Goal: Information Seeking & Learning: Learn about a topic

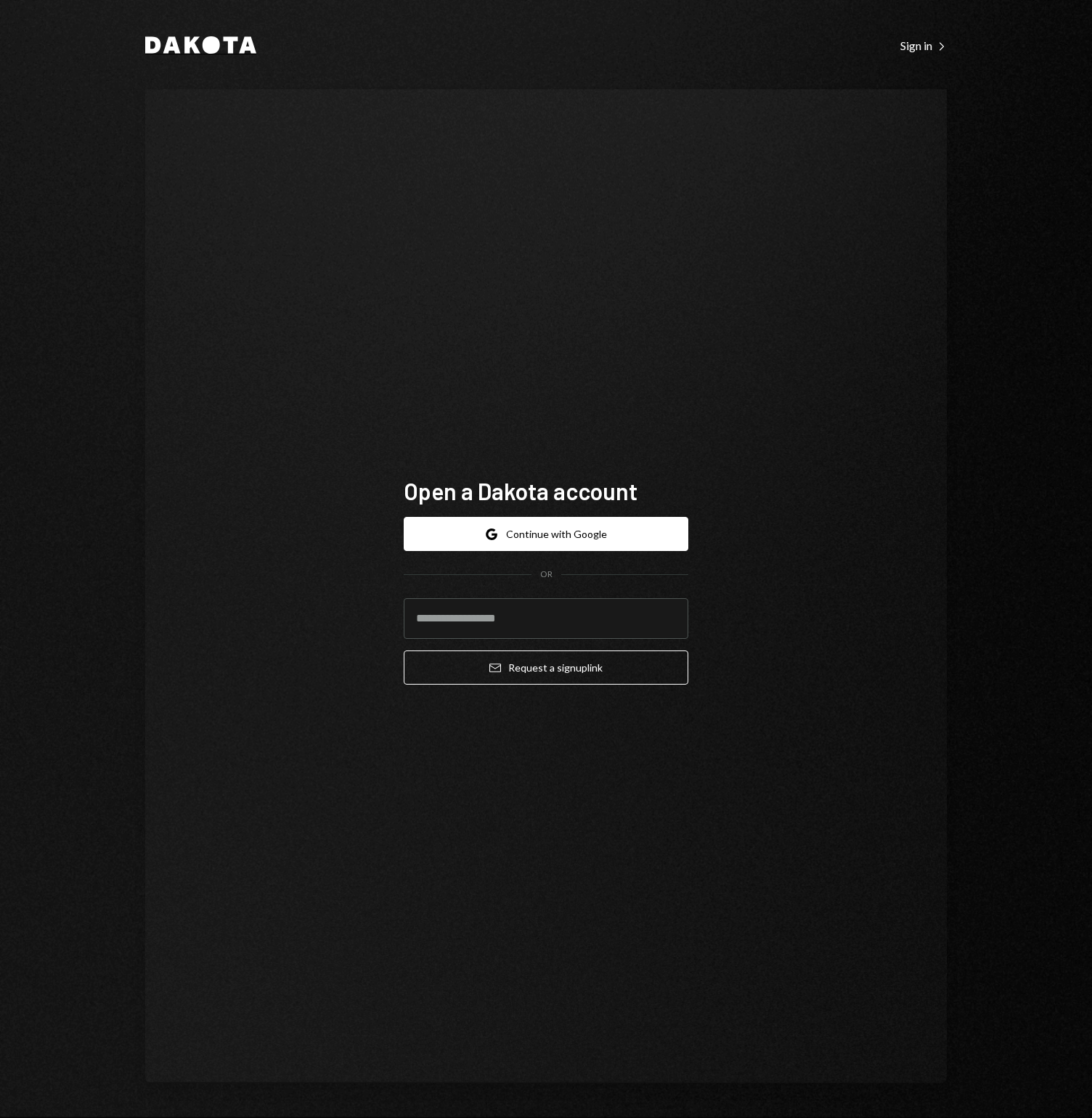
click at [205, 40] on icon at bounding box center [211, 45] width 17 height 17
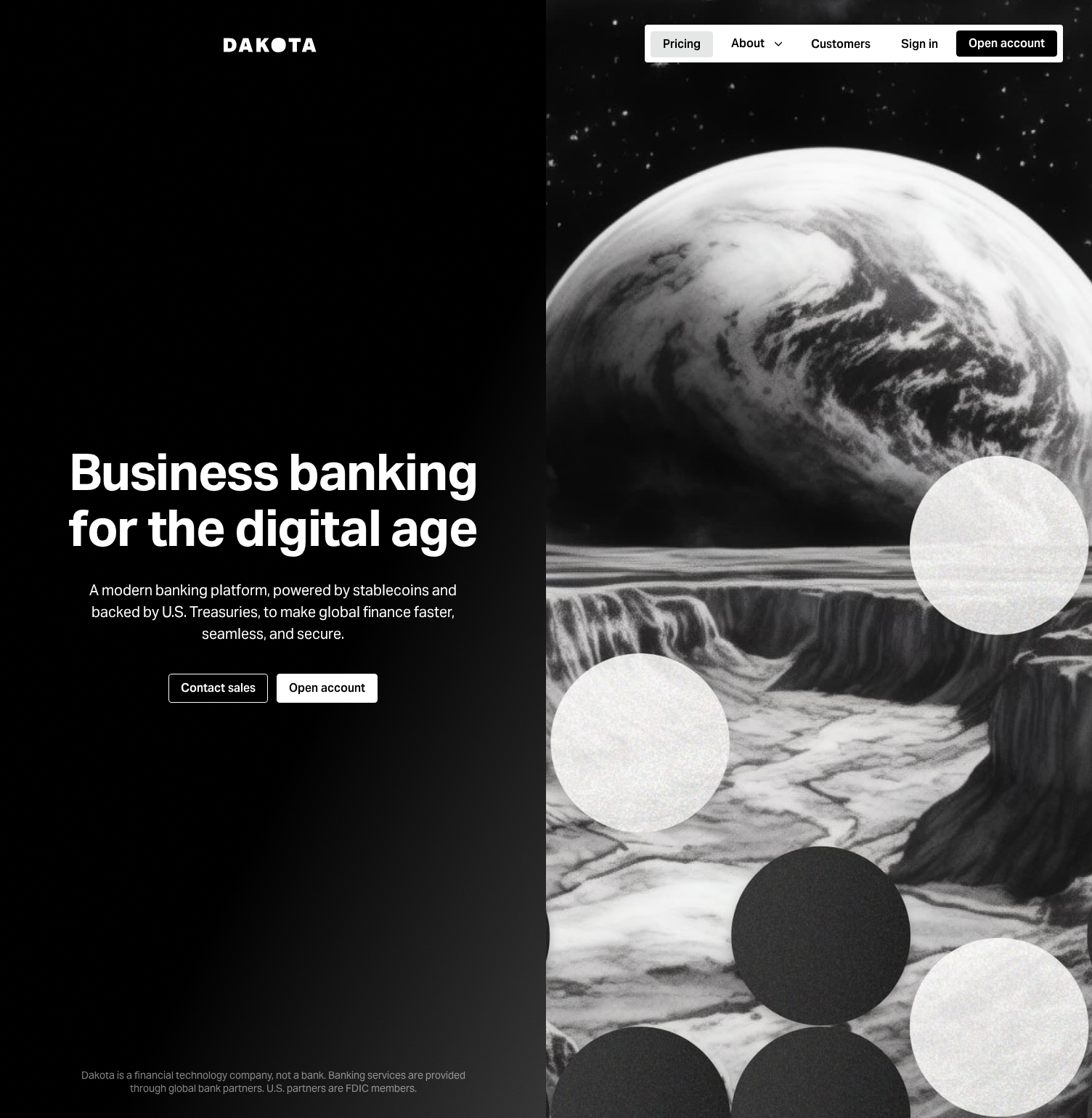
click at [693, 49] on button "Pricing" at bounding box center [682, 43] width 62 height 26
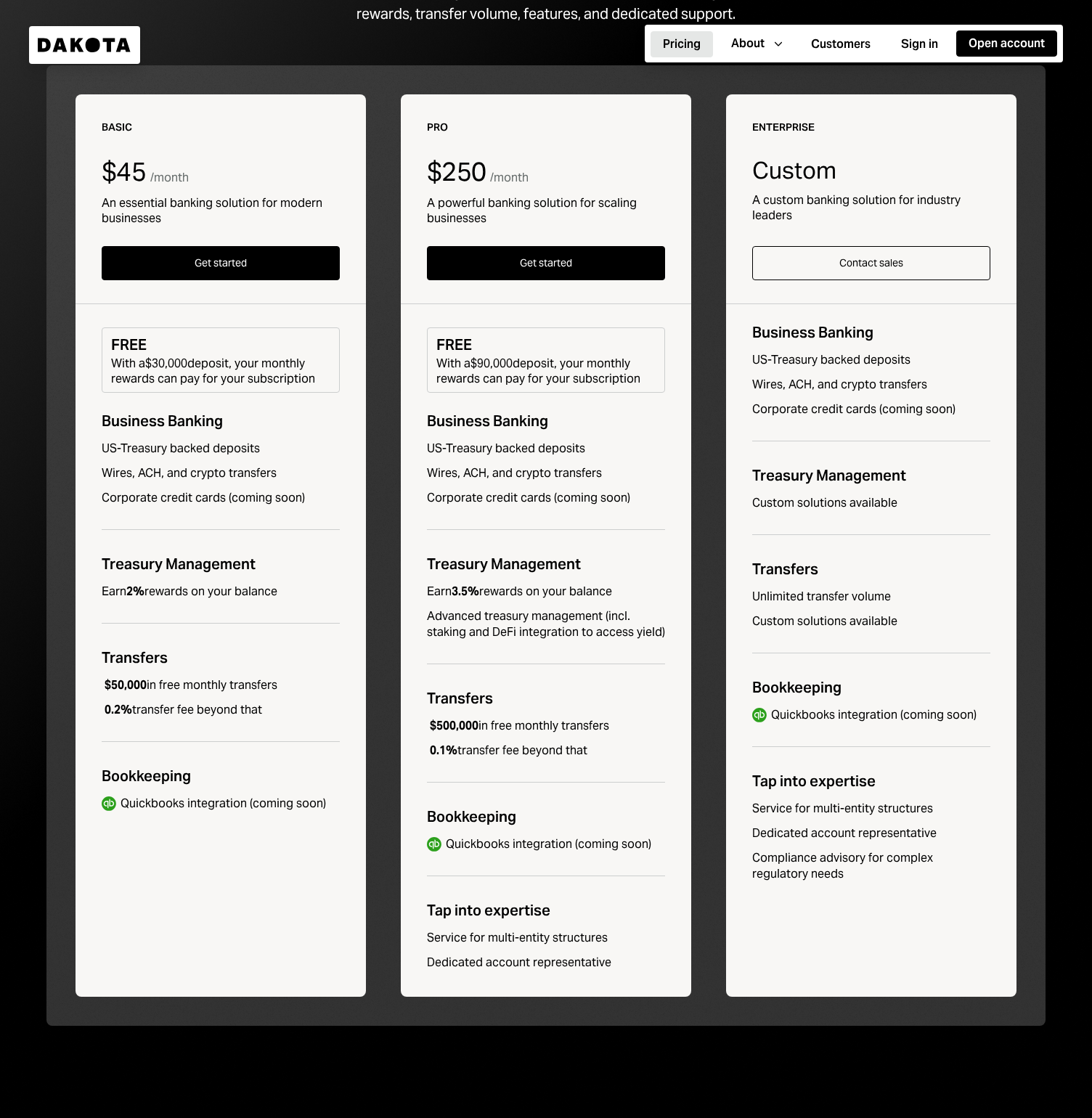
scroll to position [244, 0]
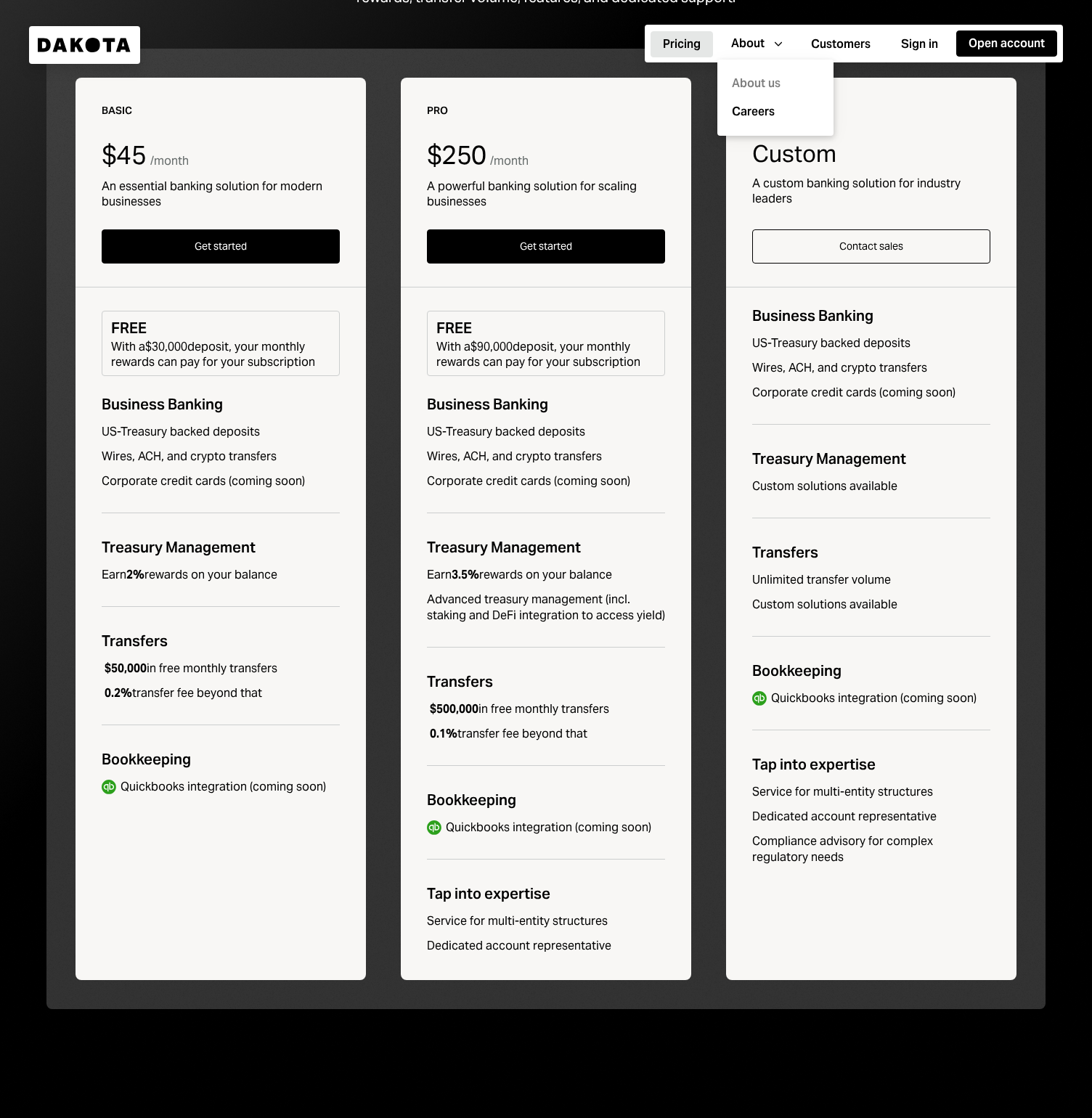
click at [757, 80] on div "About us" at bounding box center [775, 84] width 99 height 28
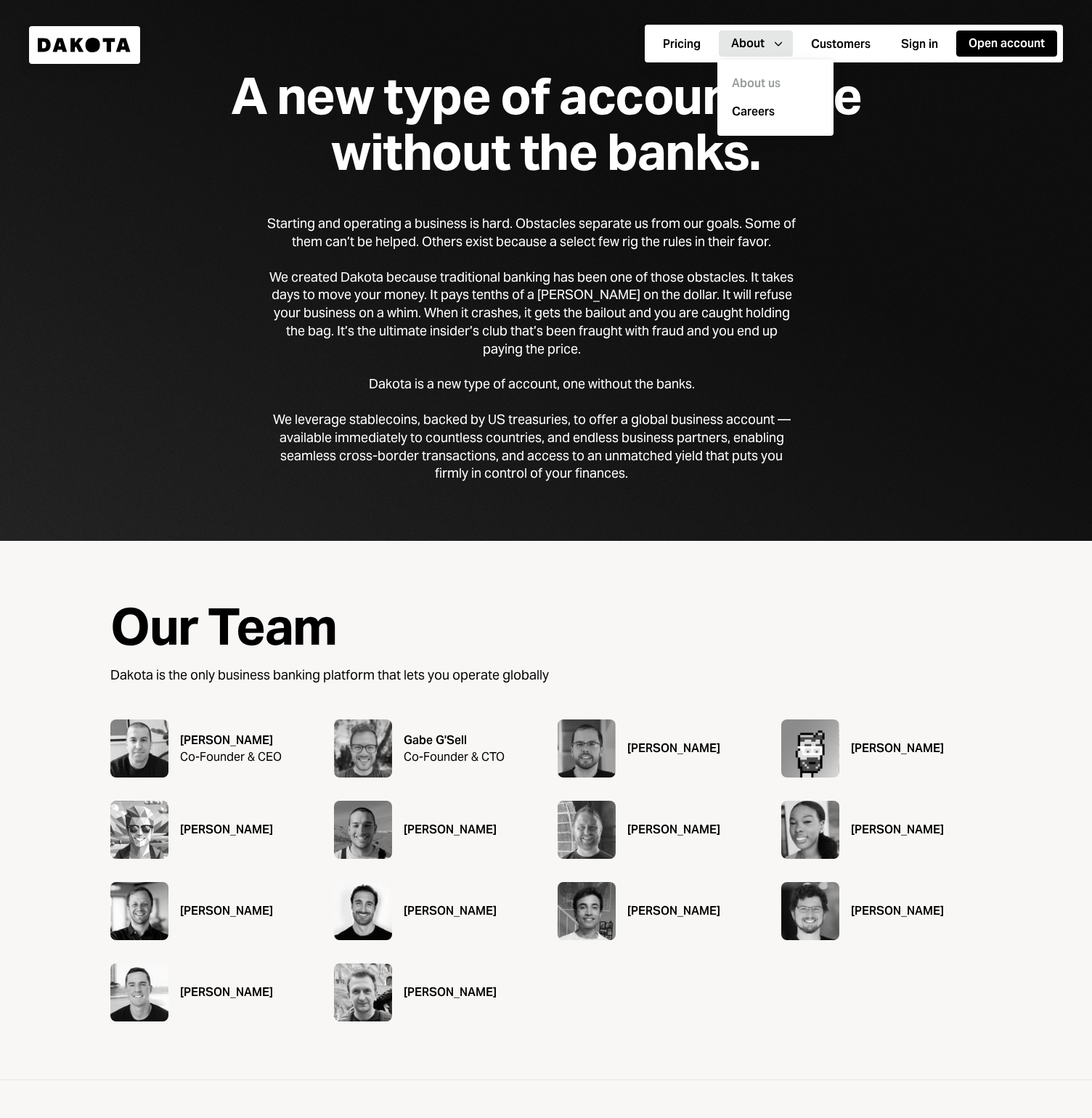
scroll to position [66, 0]
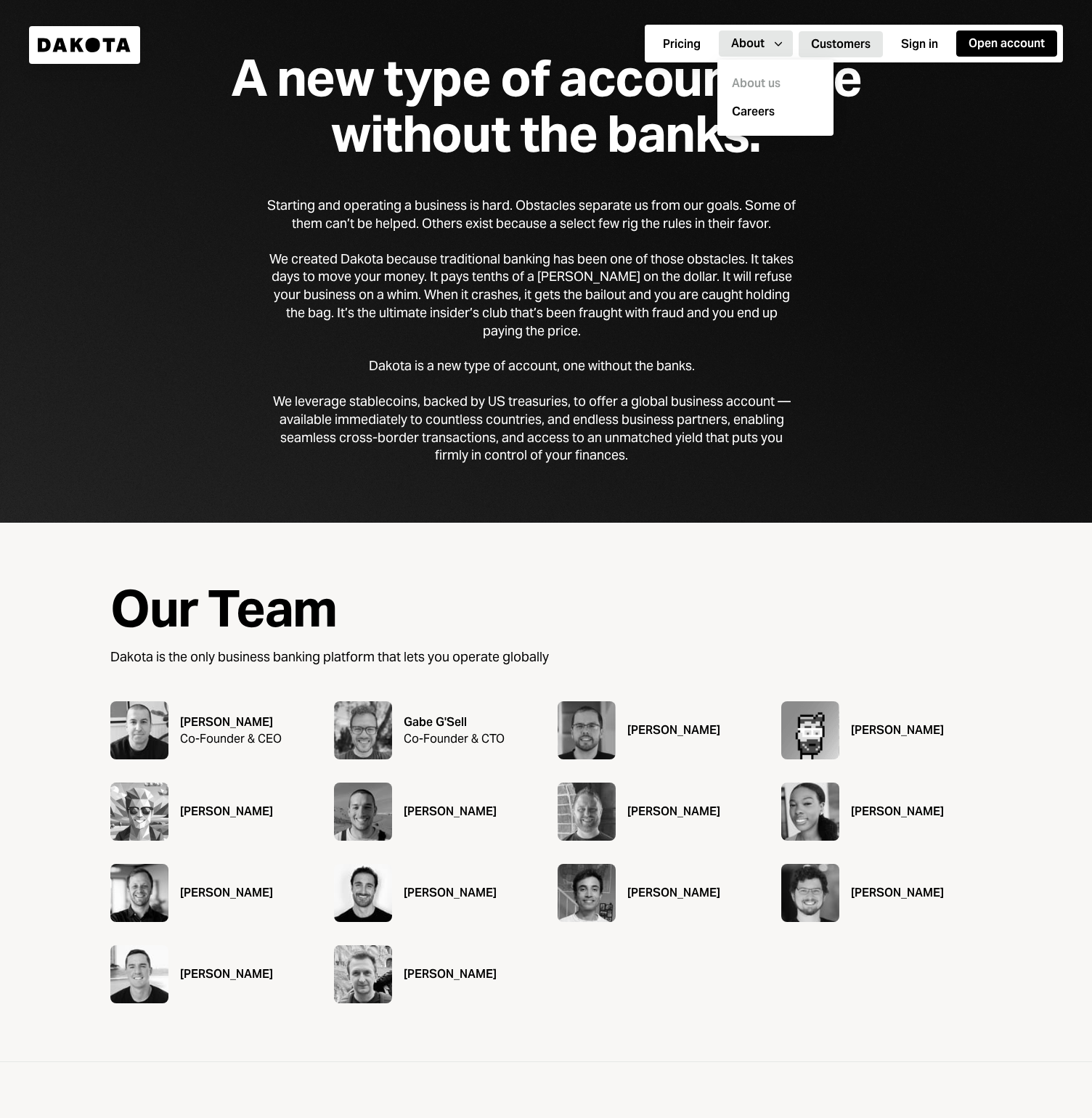
click at [826, 41] on button "Customers" at bounding box center [841, 43] width 85 height 26
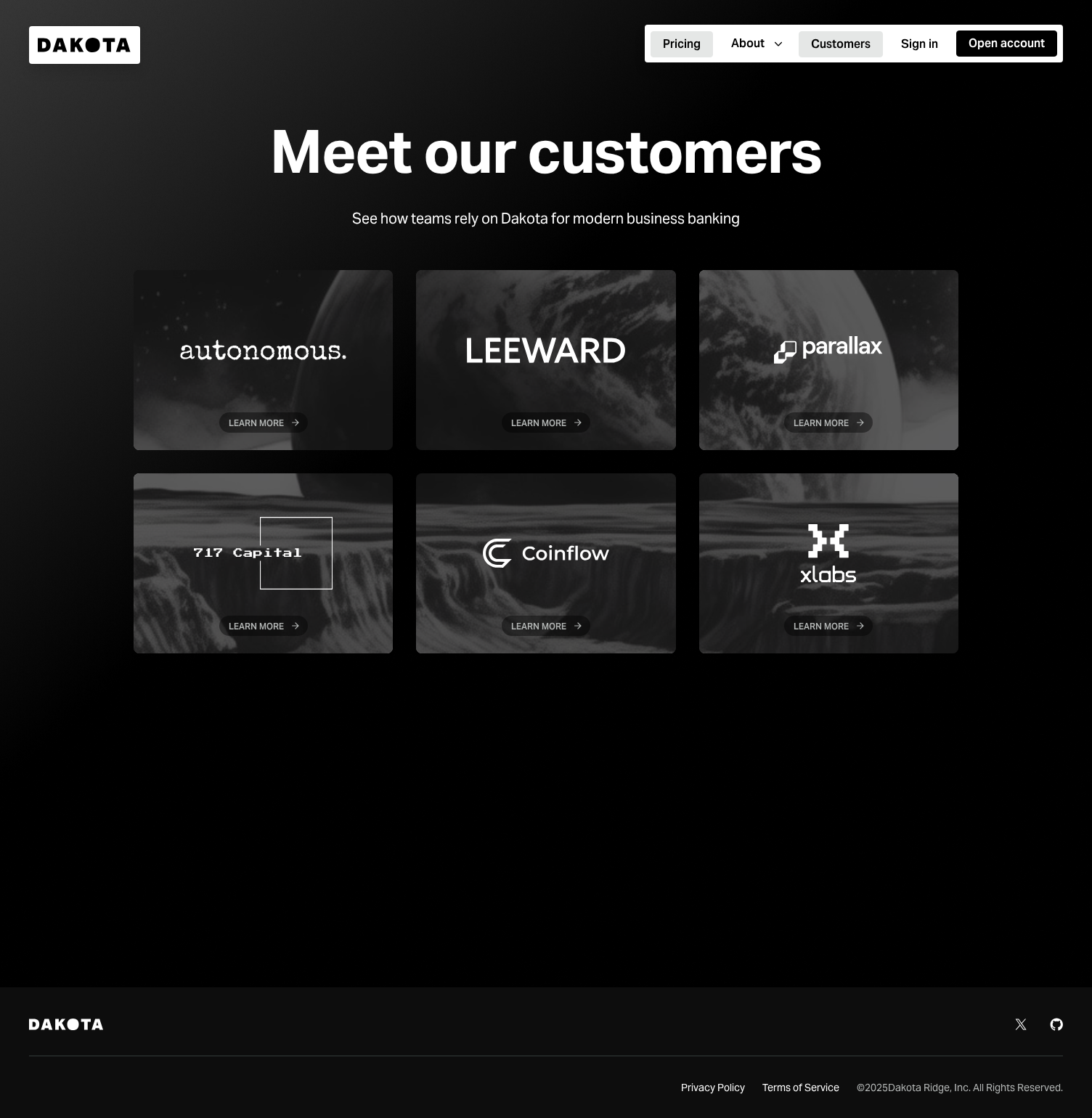
click at [673, 40] on button "Pricing" at bounding box center [682, 43] width 62 height 26
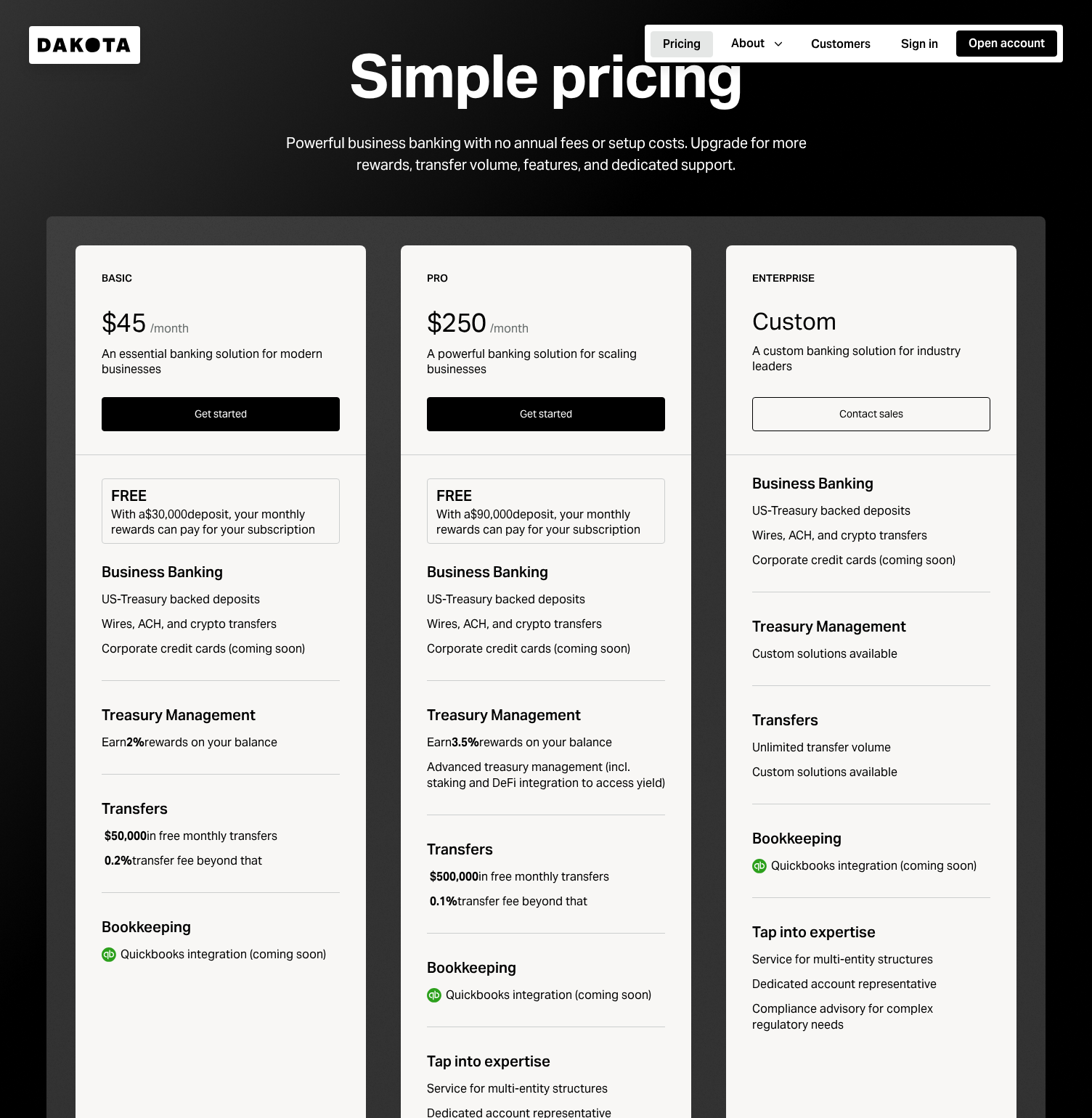
scroll to position [390, 0]
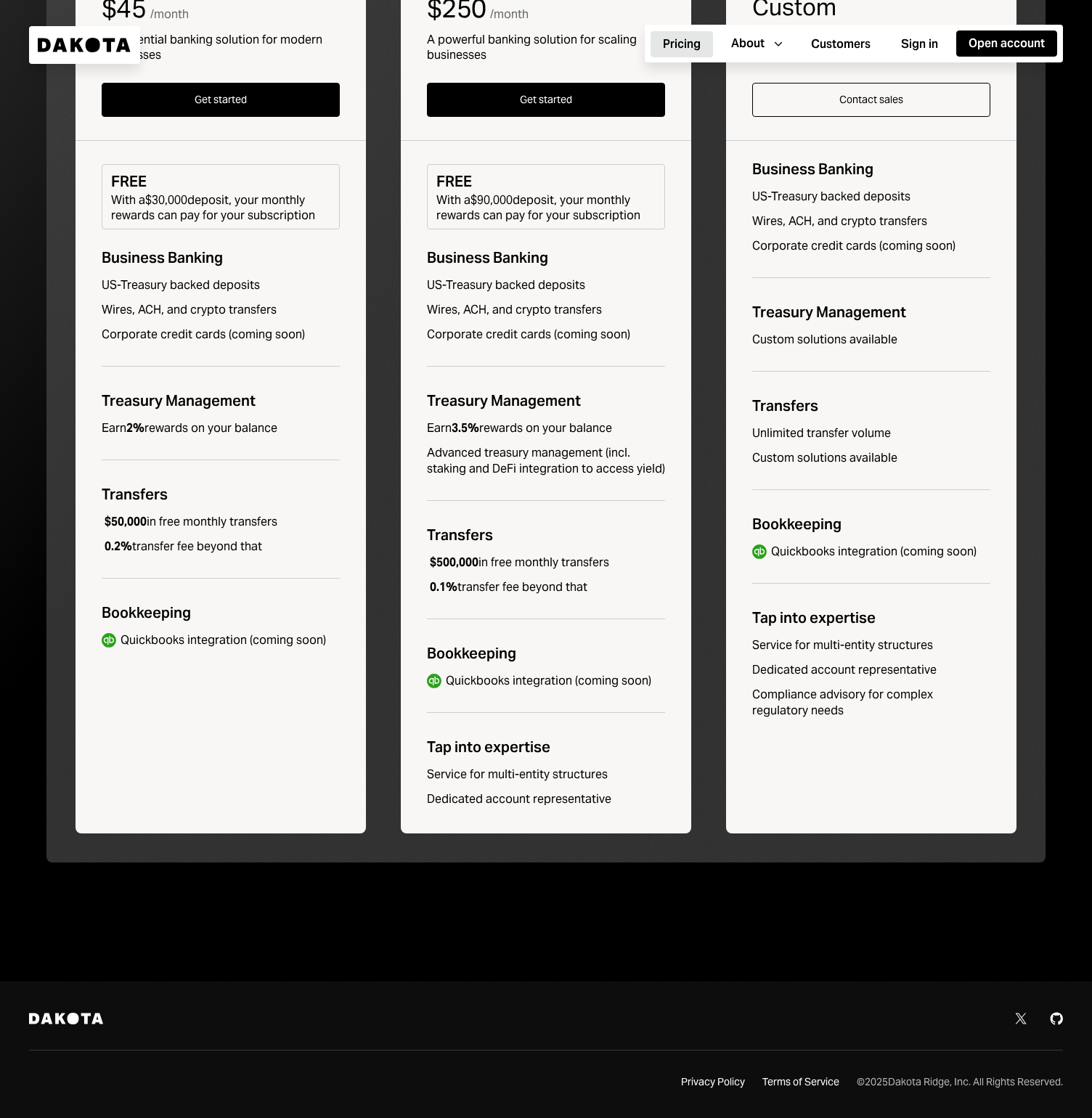
click at [1056, 1013] on icon at bounding box center [1057, 1019] width 13 height 13
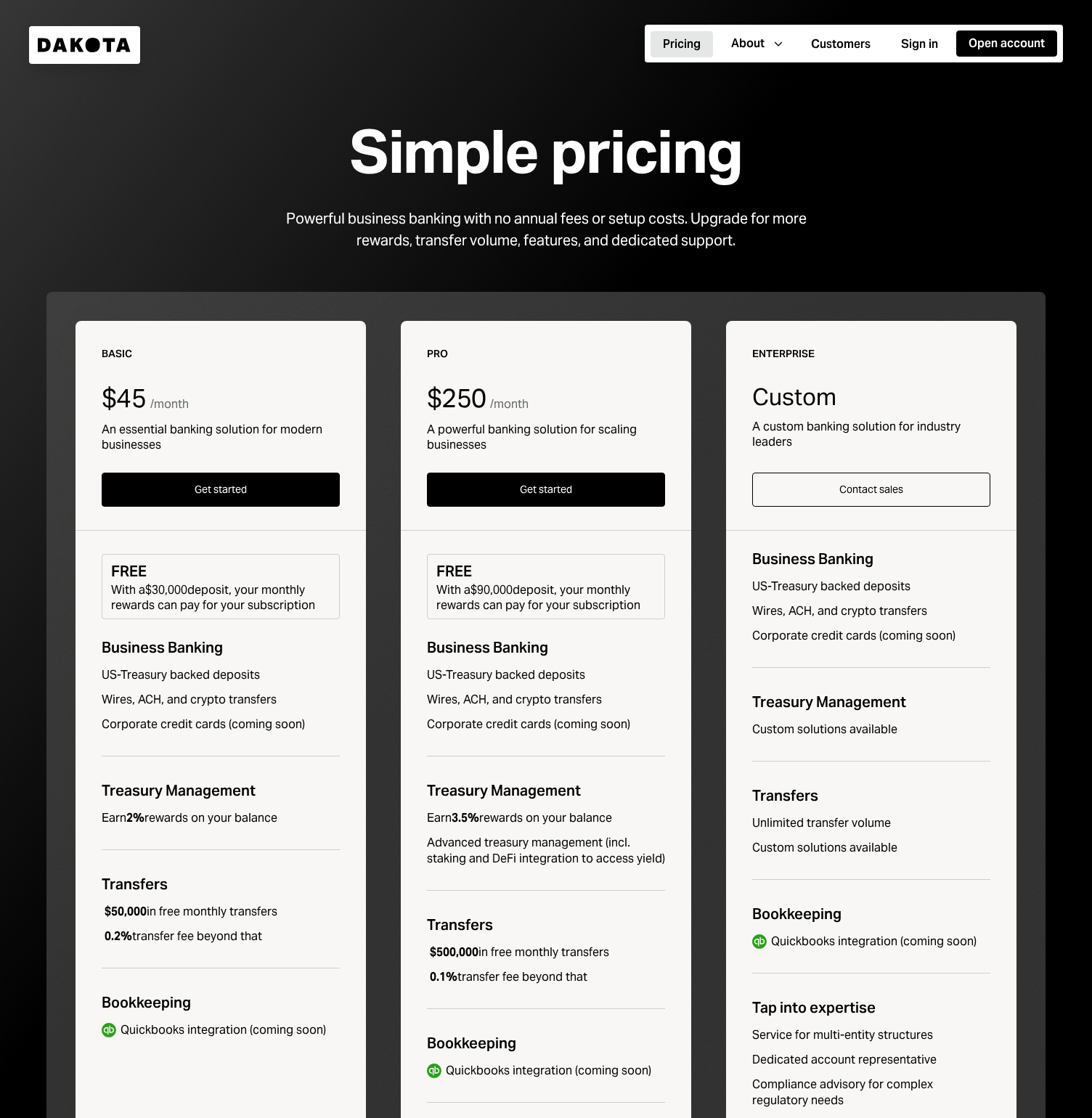
click at [124, 39] on icon at bounding box center [124, 44] width 14 height 13
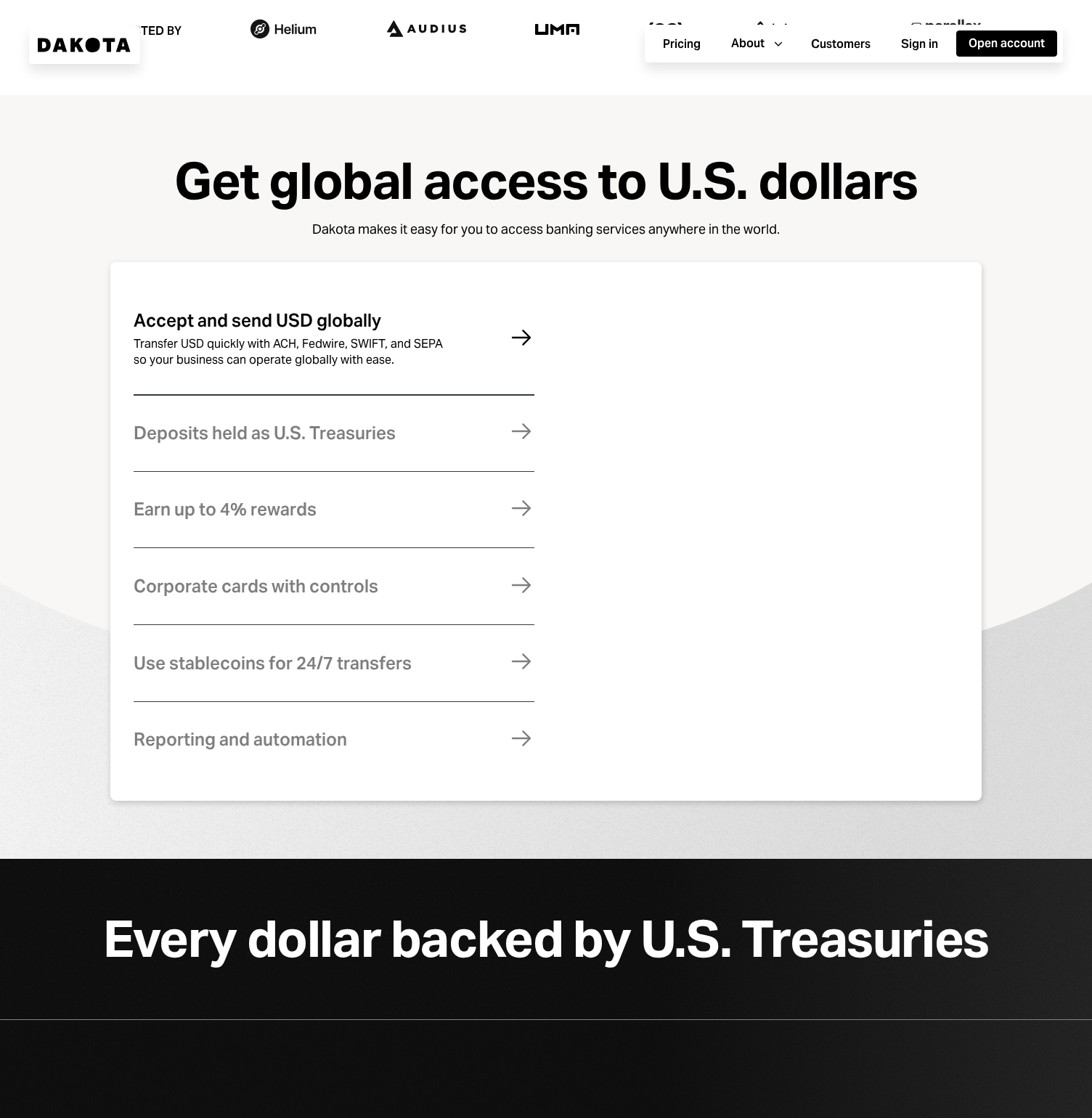
scroll to position [1152, 0]
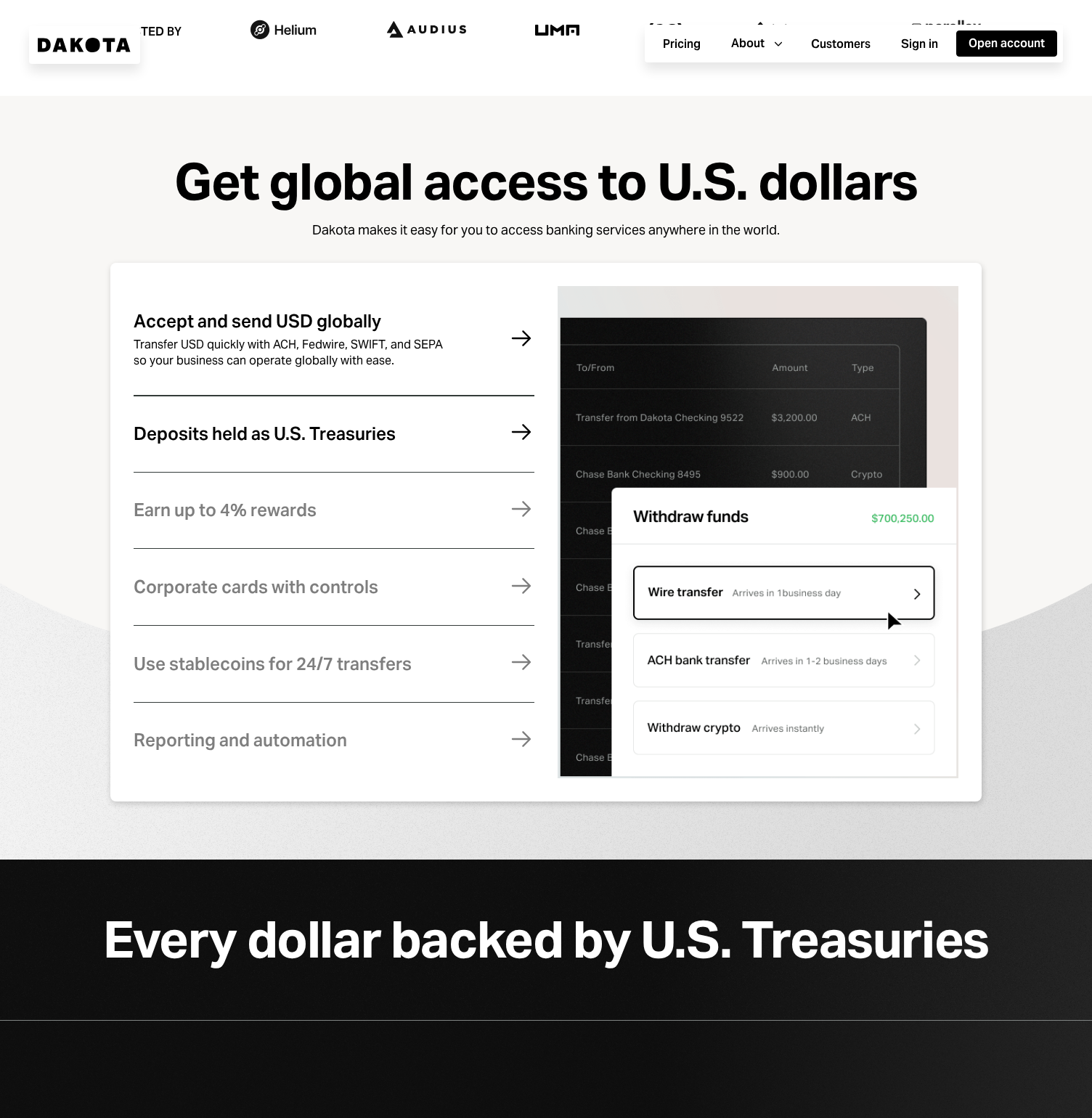
click at [494, 450] on div "Deposits held as U.S. Treasuries Funds are fully backed by U.S. Treasuries and …" at bounding box center [334, 434] width 401 height 71
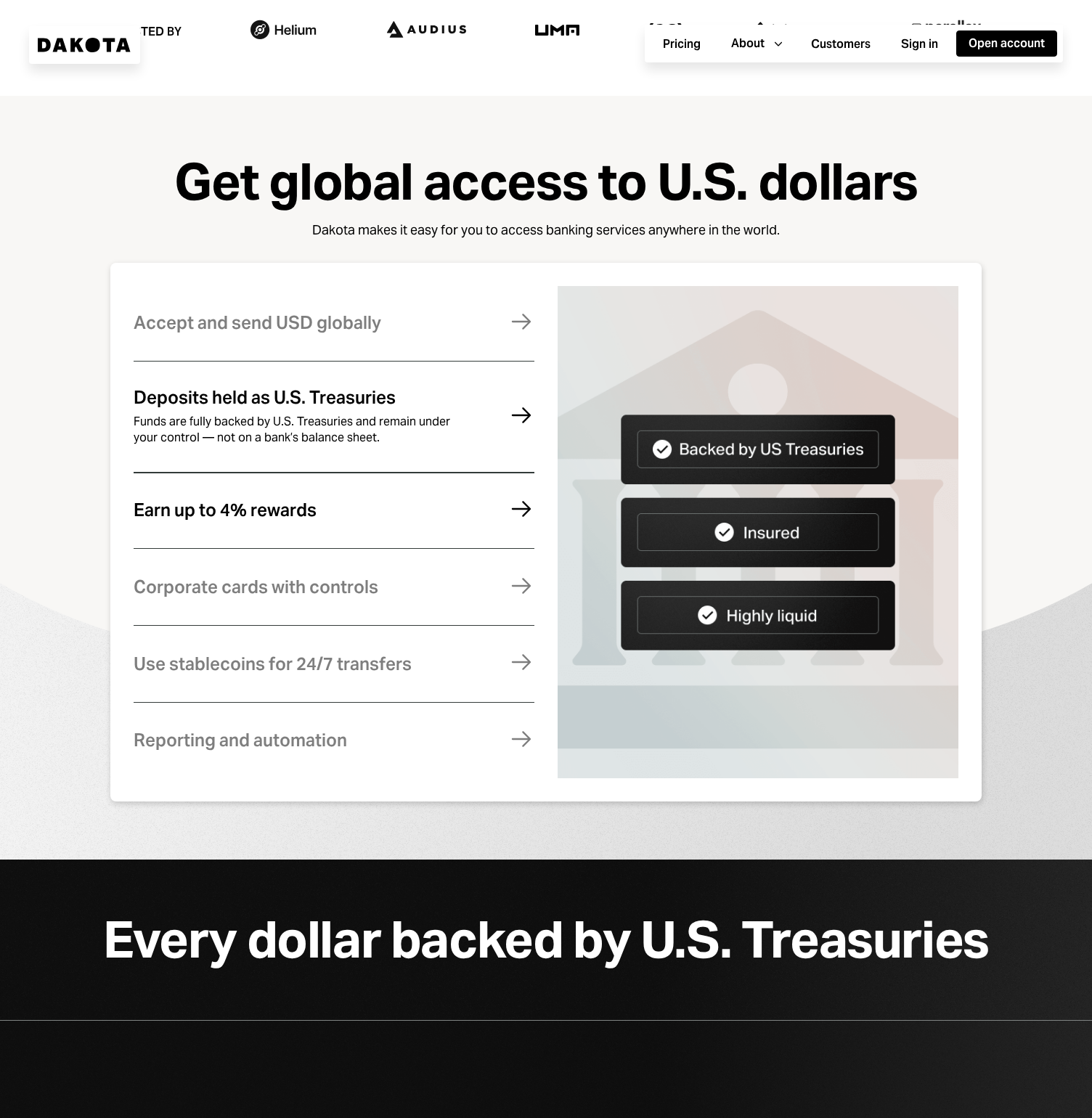
click at [339, 503] on div "Earn up to 4% rewards Earn rewards on your Dakota balance. For higher returns, …" at bounding box center [334, 511] width 401 height 71
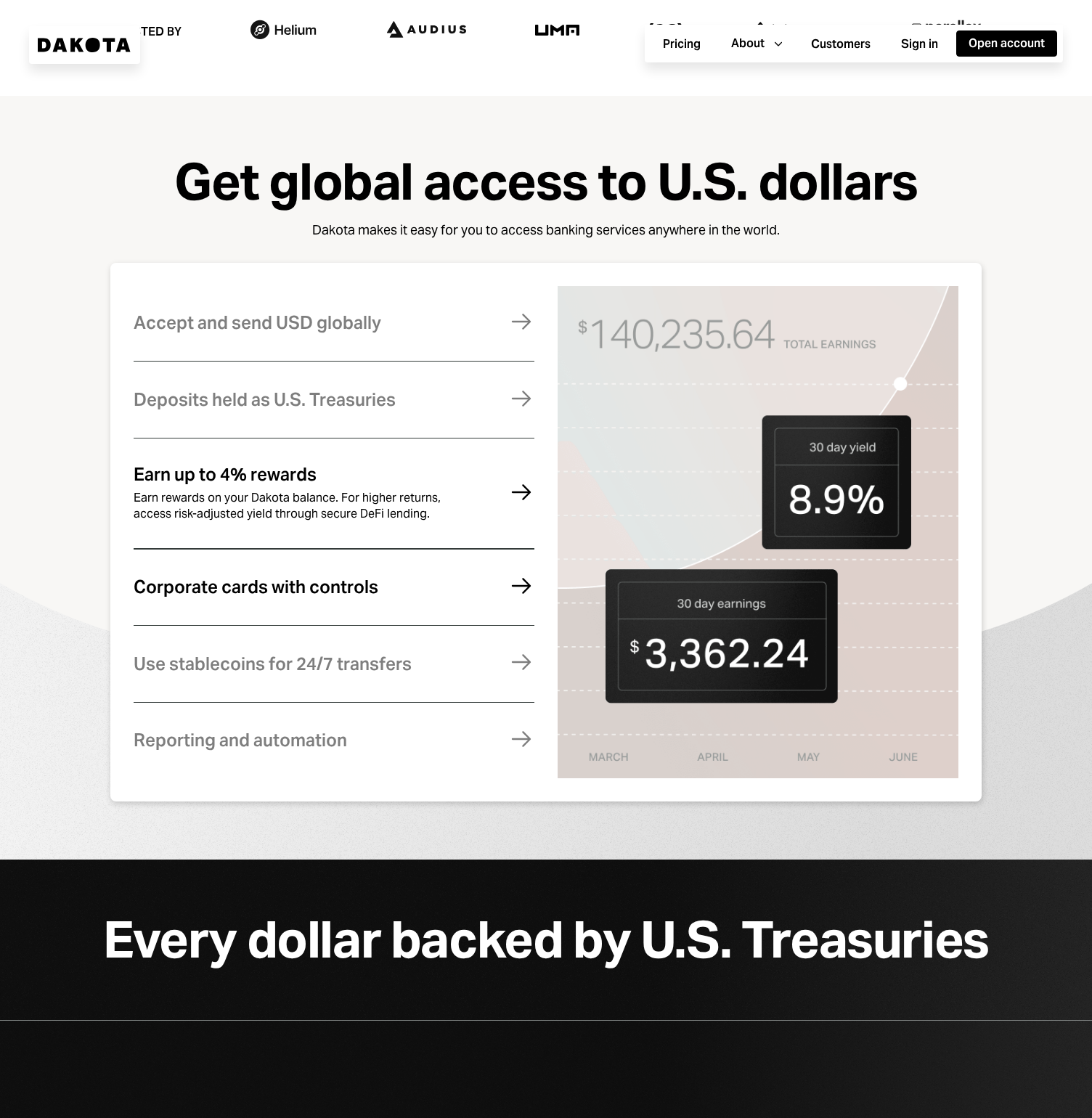
click at [367, 621] on div "Corporate cards with controls Manage expenses effortlessly with virtual and phy…" at bounding box center [334, 587] width 401 height 71
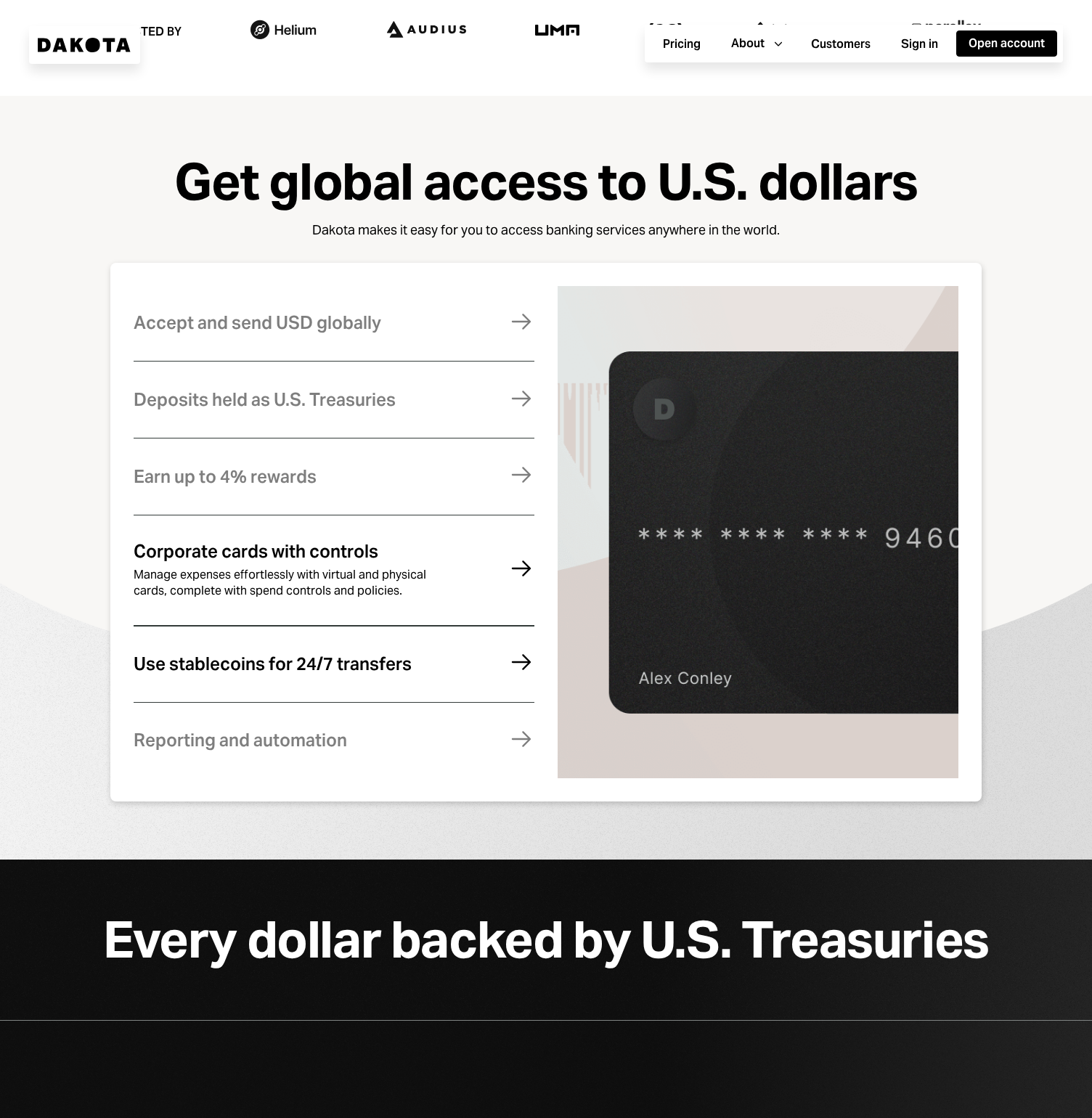
click at [359, 659] on div "Use stablecoins for 24/7 transfers" at bounding box center [273, 664] width 278 height 19
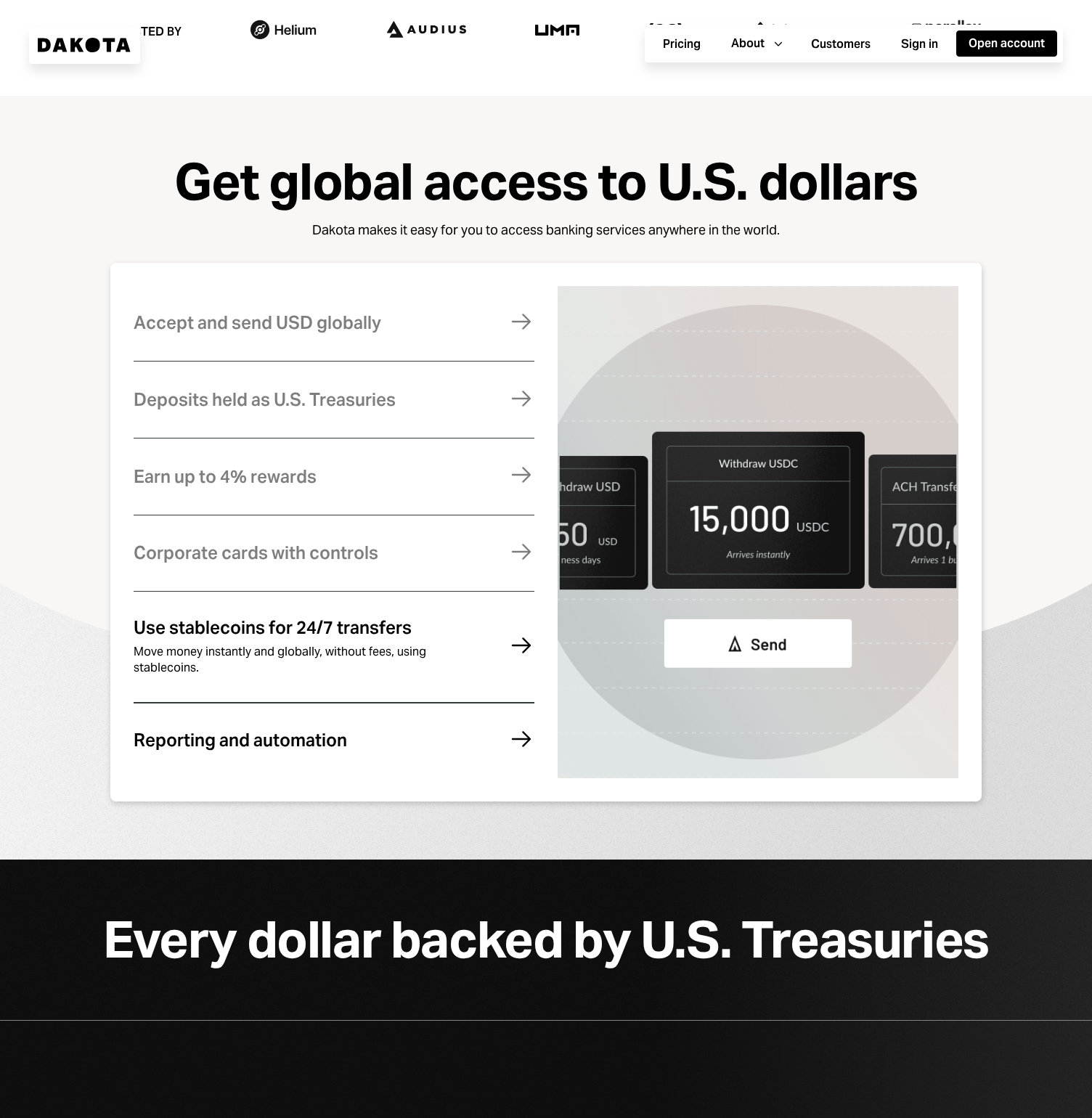
click at [400, 754] on div "Reporting and automation Stay compliant, eliminate errors, and reconcile your a…" at bounding box center [334, 741] width 401 height 71
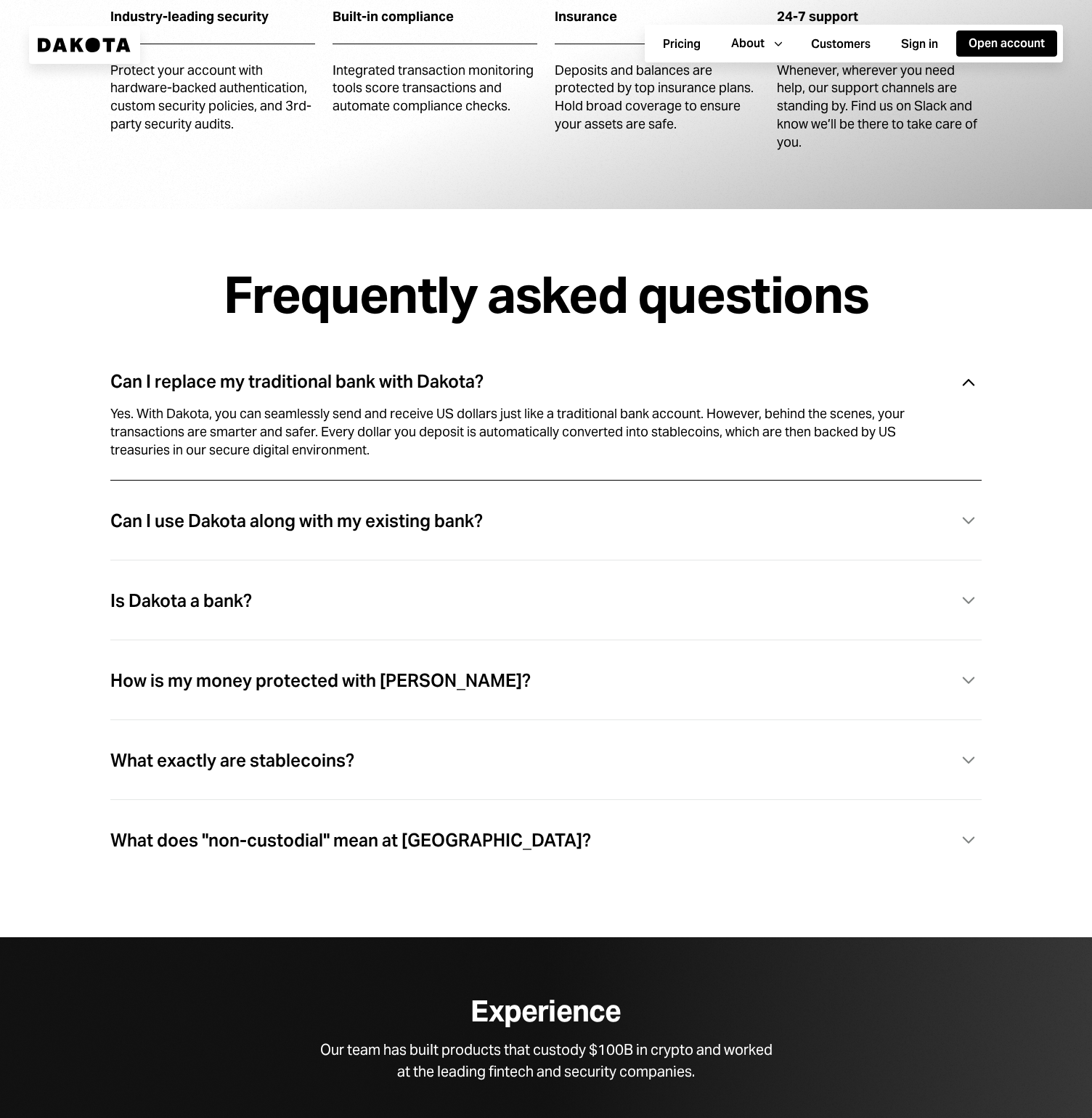
scroll to position [4390, 0]
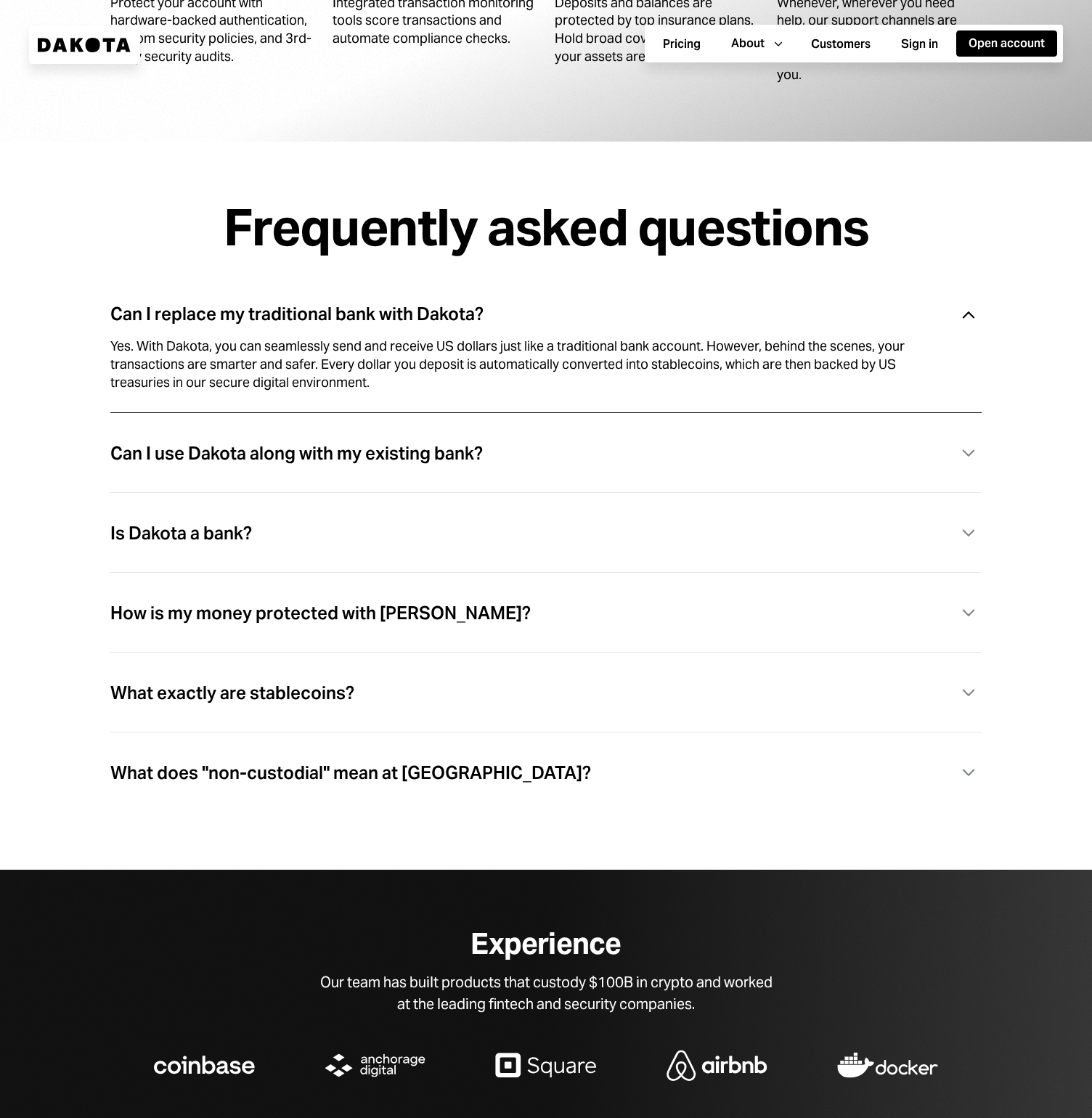
click at [461, 460] on div "Can I use Dakota along with my existing bank?" at bounding box center [297, 454] width 372 height 19
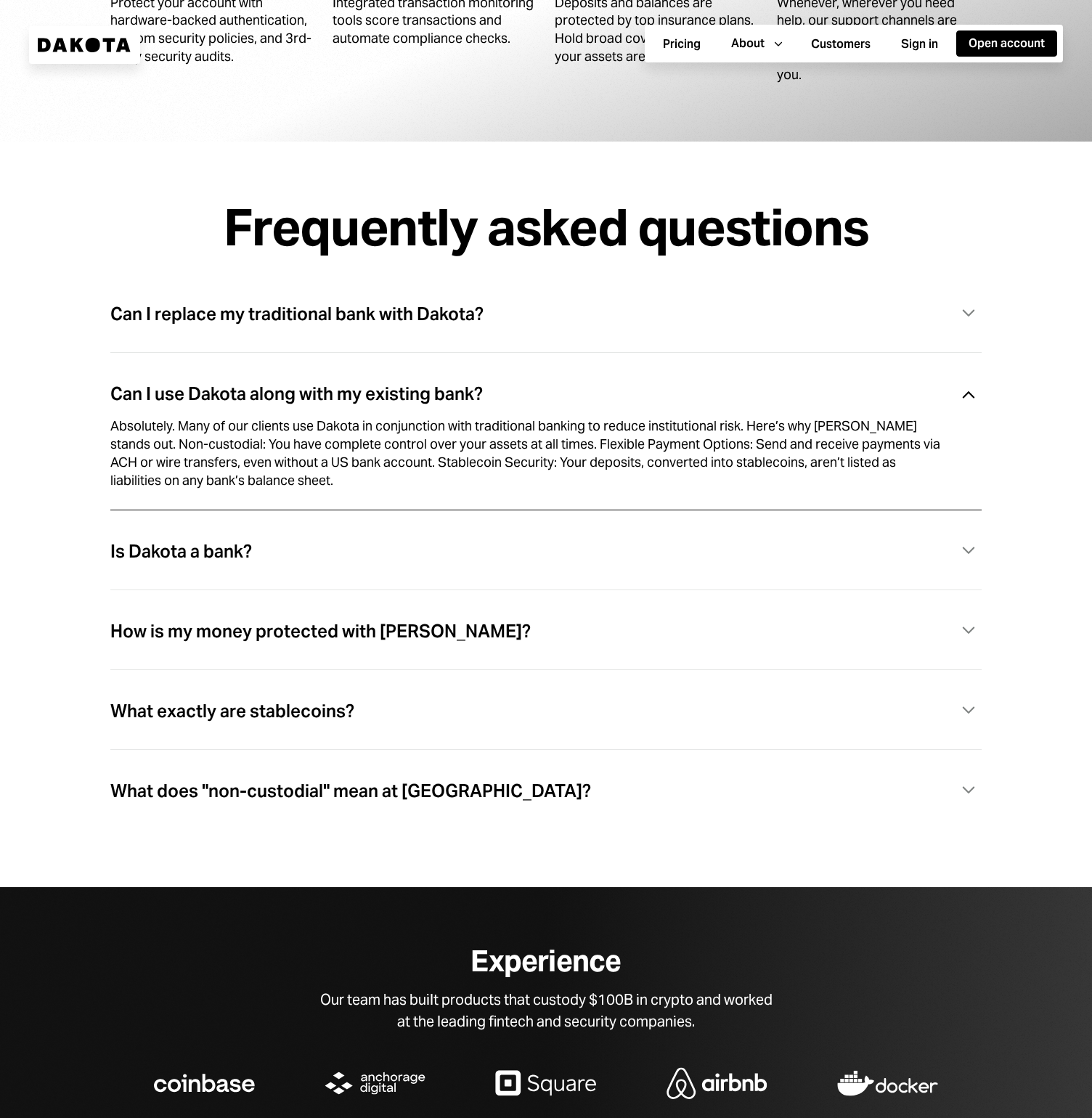
click at [290, 557] on div "Is Dakota a bank? Caret Down" at bounding box center [546, 552] width 871 height 30
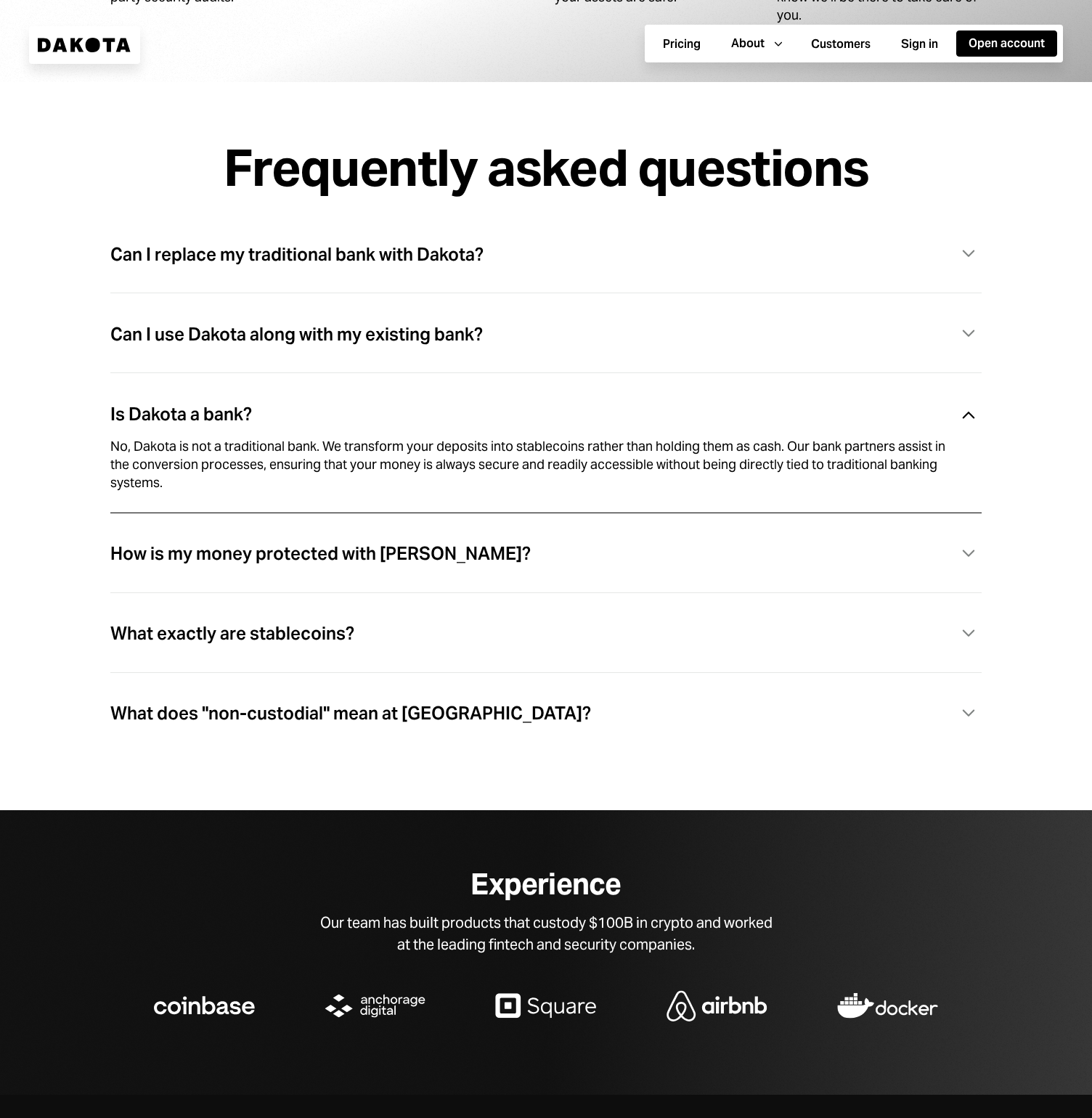
scroll to position [4450, 0]
click at [467, 556] on div "How is my money protected with [PERSON_NAME]? Caret Down" at bounding box center [546, 553] width 871 height 30
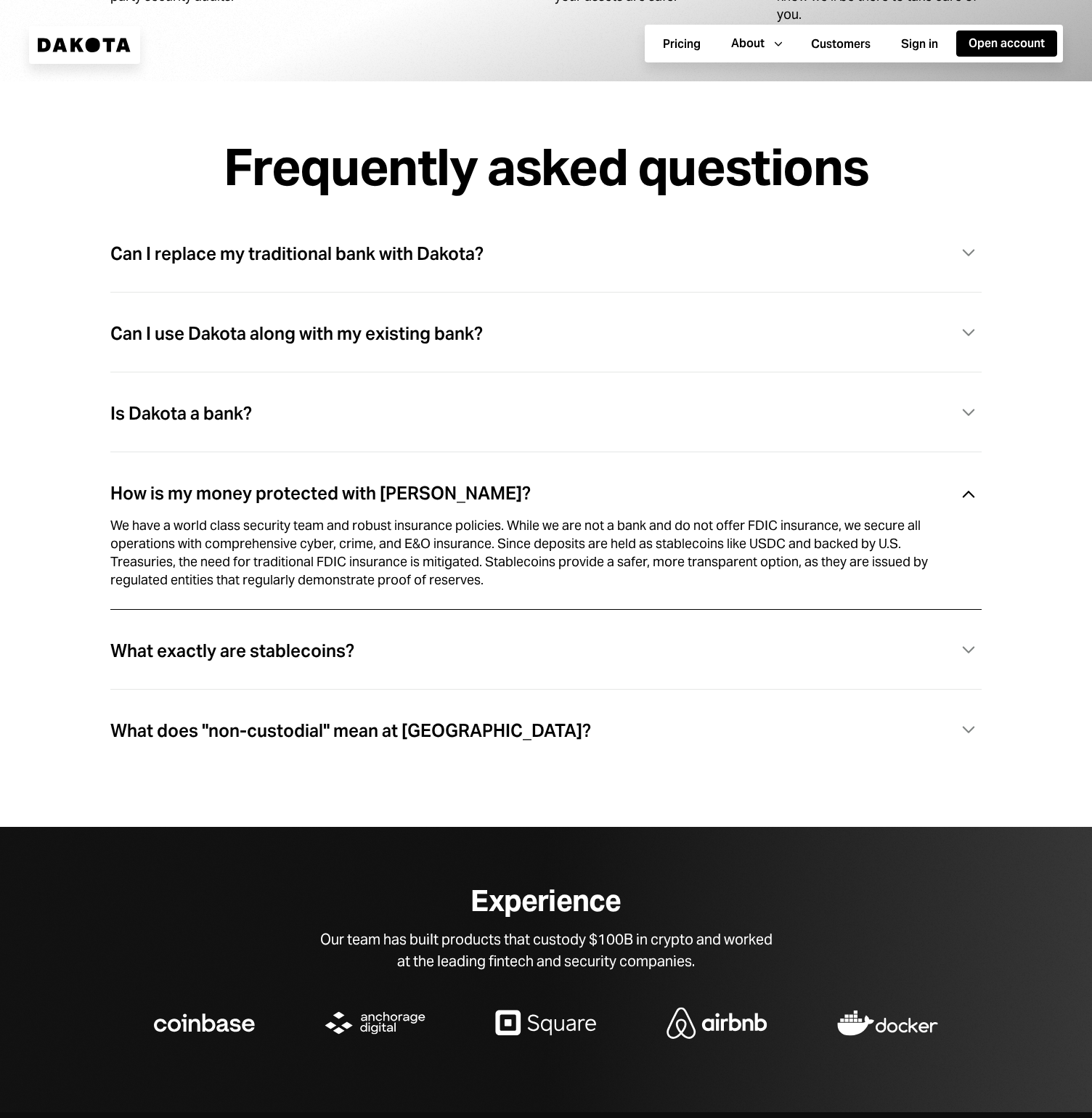
click at [473, 632] on div "What exactly are stablecoins? Caret Down" at bounding box center [546, 667] width 871 height 80
click at [467, 648] on div "What exactly are stablecoins? Caret Down" at bounding box center [546, 652] width 871 height 30
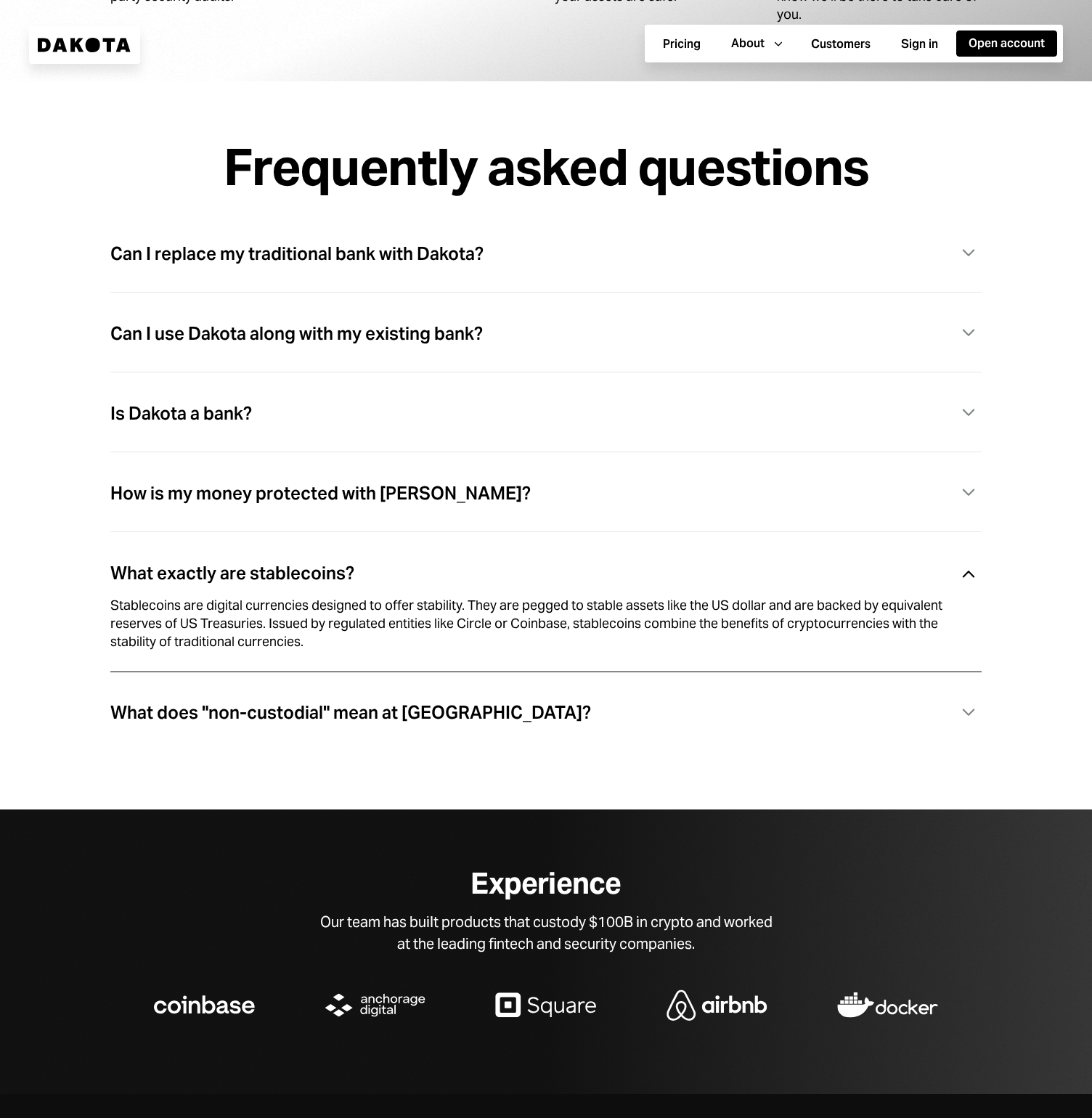
click at [390, 709] on div "What does "non-custodial" mean at [GEOGRAPHIC_DATA]?" at bounding box center [351, 713] width 481 height 19
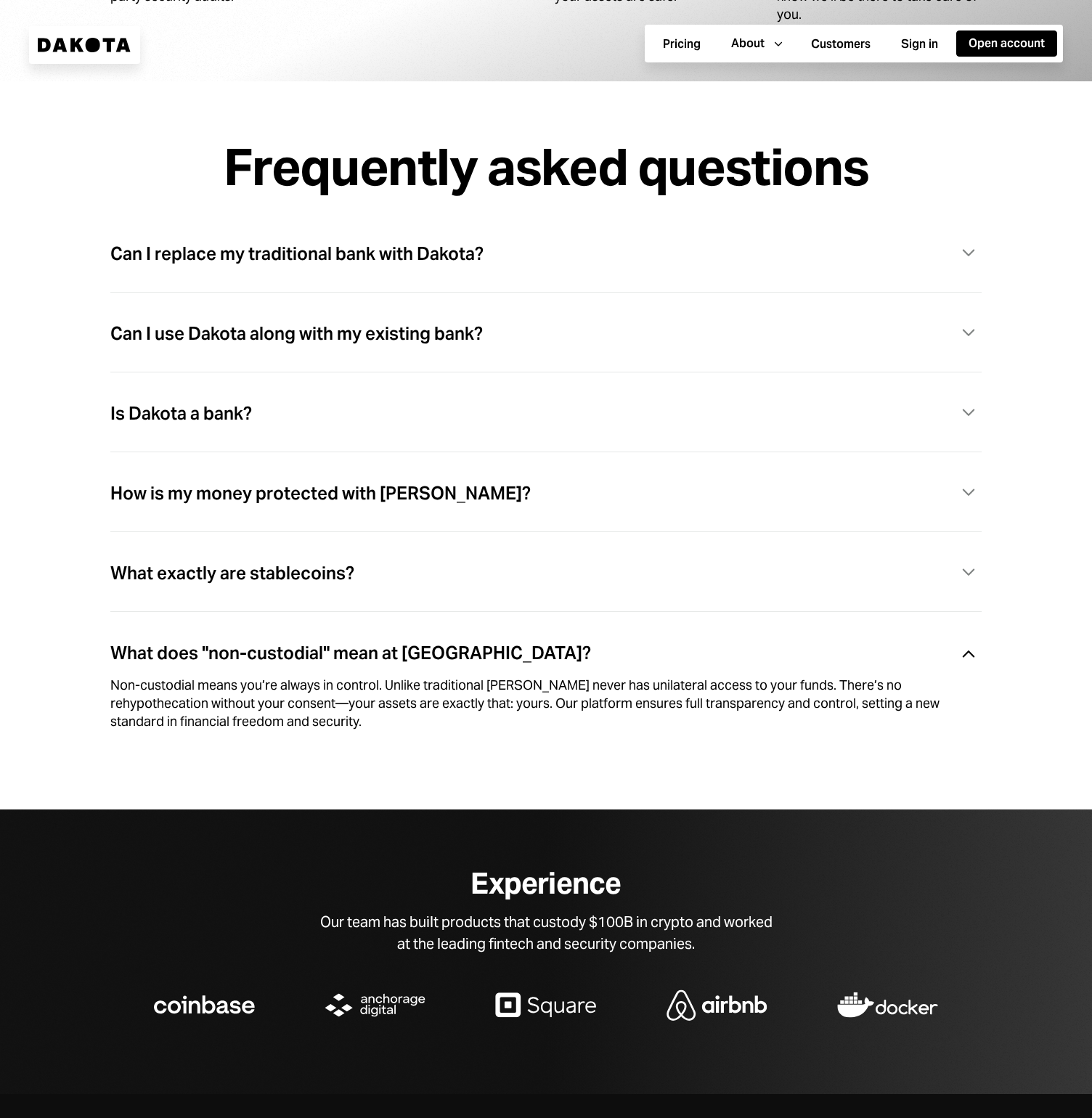
scroll to position [4451, 0]
